Goal: Task Accomplishment & Management: Manage account settings

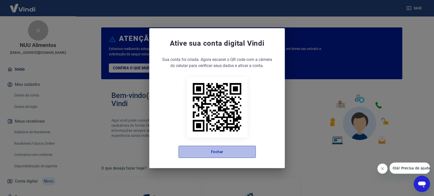
click at [212, 151] on button "Fechar" at bounding box center [217, 152] width 77 height 12
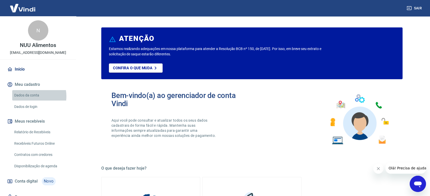
click at [30, 97] on link "Dados da conta" at bounding box center [41, 95] width 58 height 10
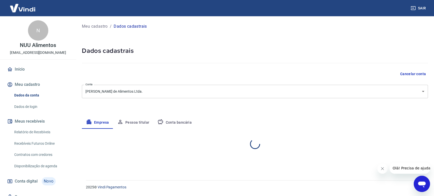
select select "MG"
select select "business"
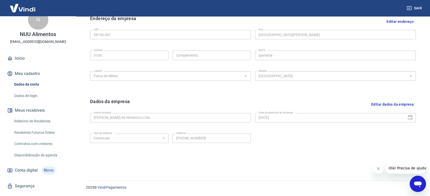
scroll to position [22, 0]
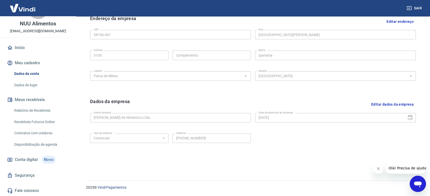
click at [28, 12] on img at bounding box center [22, 8] width 33 height 16
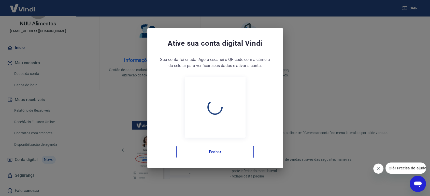
scroll to position [252, 0]
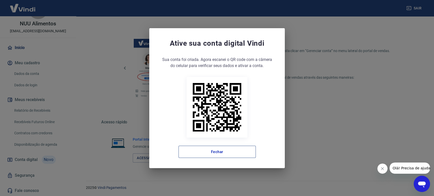
click at [242, 150] on button "Fechar" at bounding box center [217, 152] width 77 height 12
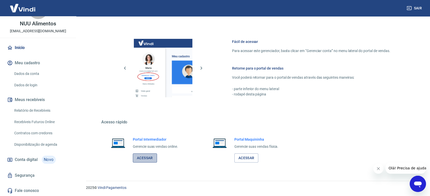
click at [145, 157] on link "Acessar" at bounding box center [145, 158] width 24 height 9
